Goal: Information Seeking & Learning: Compare options

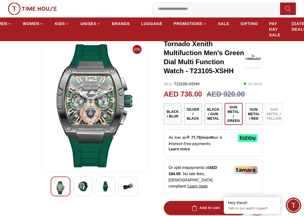
scroll to position [38, 0]
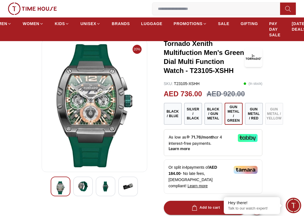
click at [259, 106] on button "Gun Metal / Red" at bounding box center [254, 114] width 18 height 22
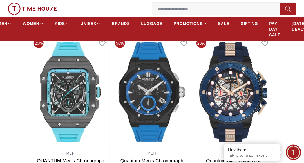
scroll to position [644, 0]
